Goal: Transaction & Acquisition: Purchase product/service

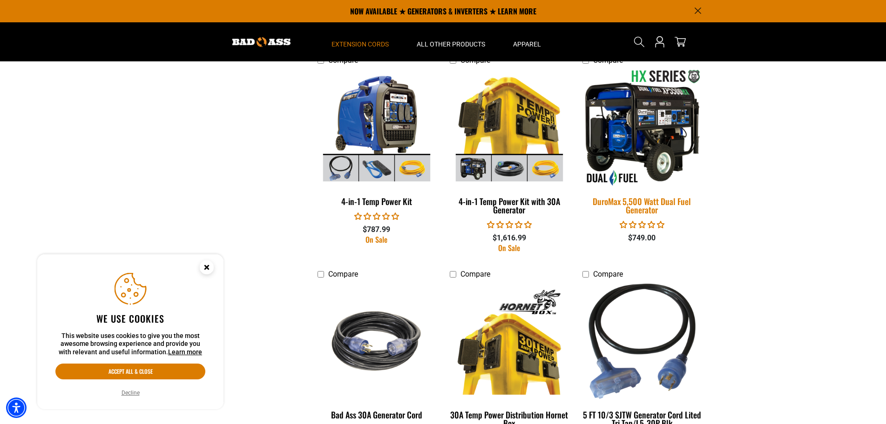
scroll to position [465, 0]
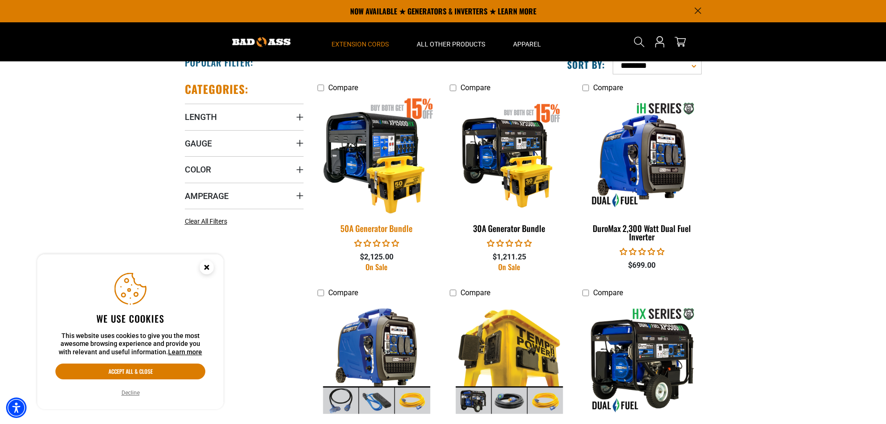
click at [383, 129] on img at bounding box center [376, 154] width 130 height 119
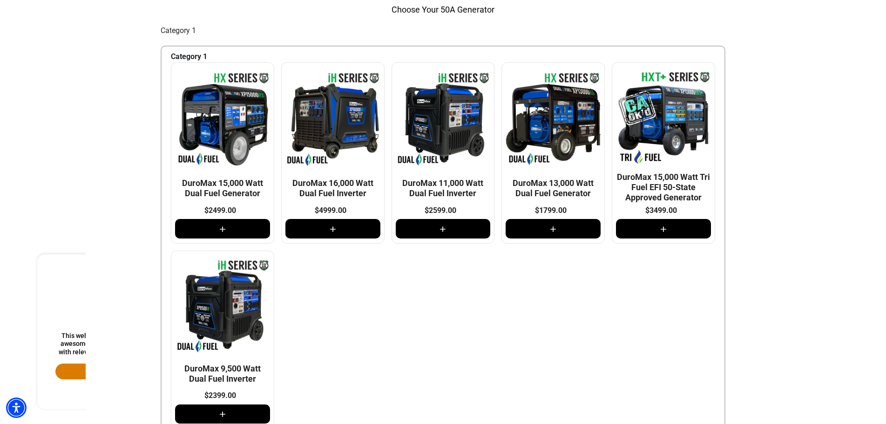
scroll to position [233, 0]
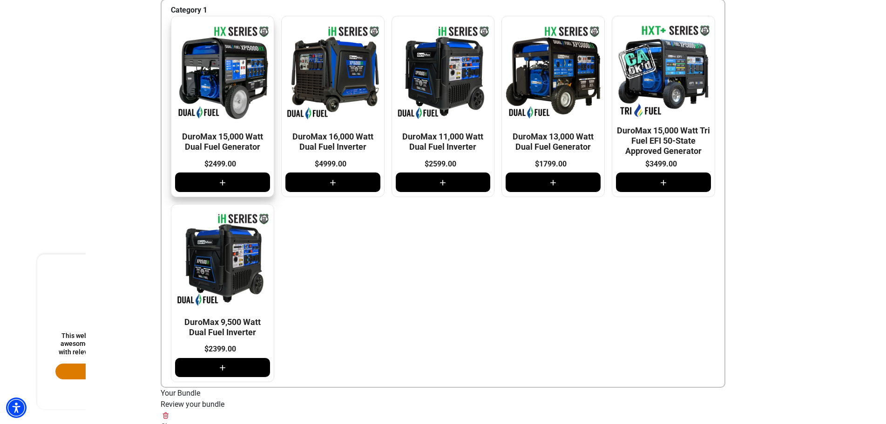
click at [208, 192] on div at bounding box center [222, 182] width 95 height 19
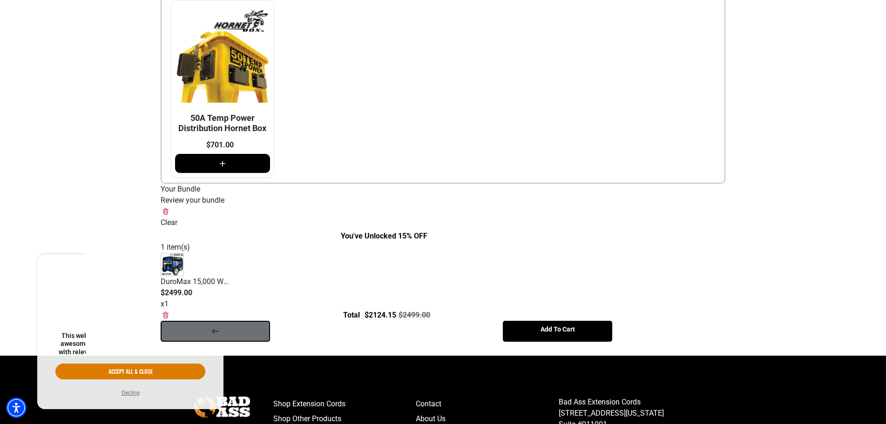
scroll to position [253, 0]
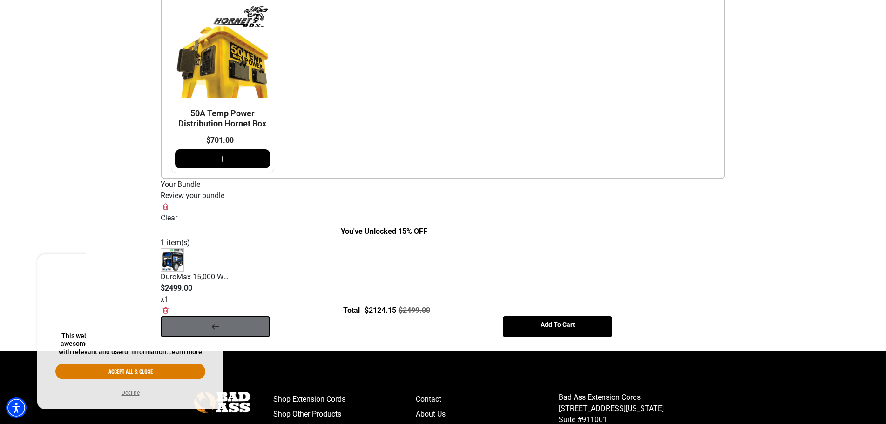
click at [557, 327] on div "Add To Cart" at bounding box center [557, 326] width 109 height 21
